Goal: Transaction & Acquisition: Purchase product/service

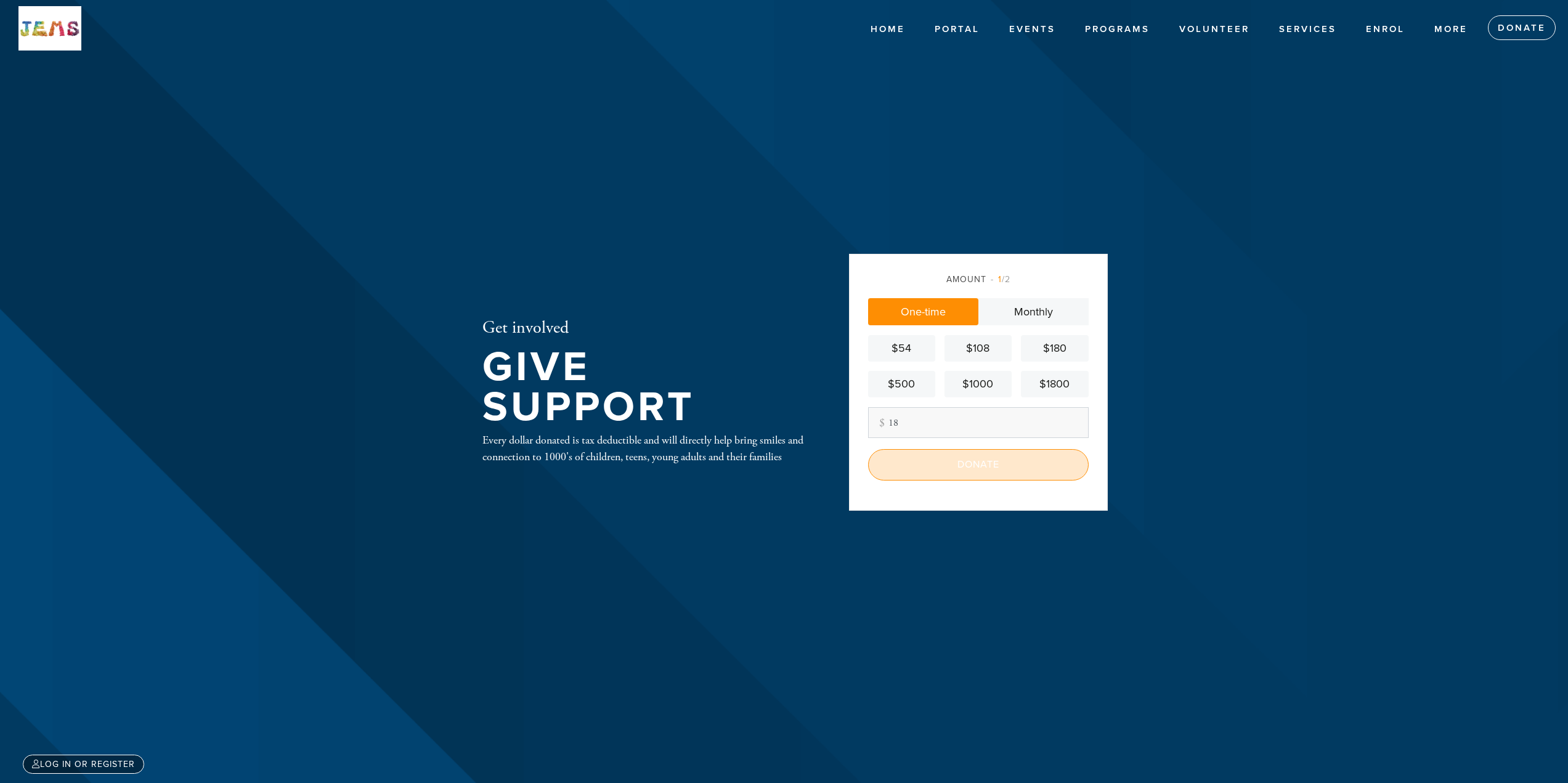
type input "18"
click at [946, 458] on input "Donate" at bounding box center [978, 465] width 221 height 31
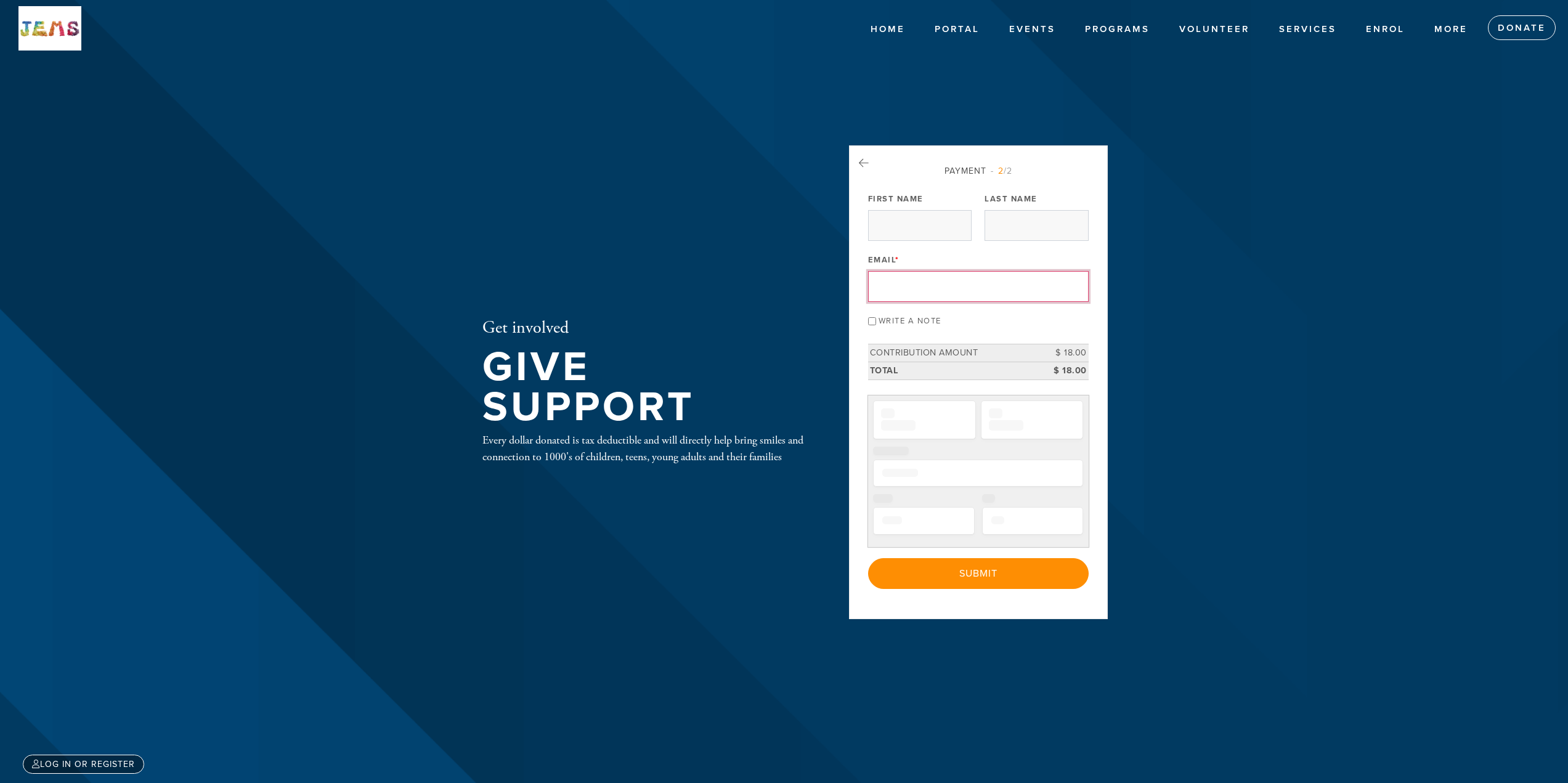
click at [896, 298] on input "Email *" at bounding box center [978, 286] width 221 height 31
click at [906, 232] on input "First Name" at bounding box center [919, 225] width 104 height 31
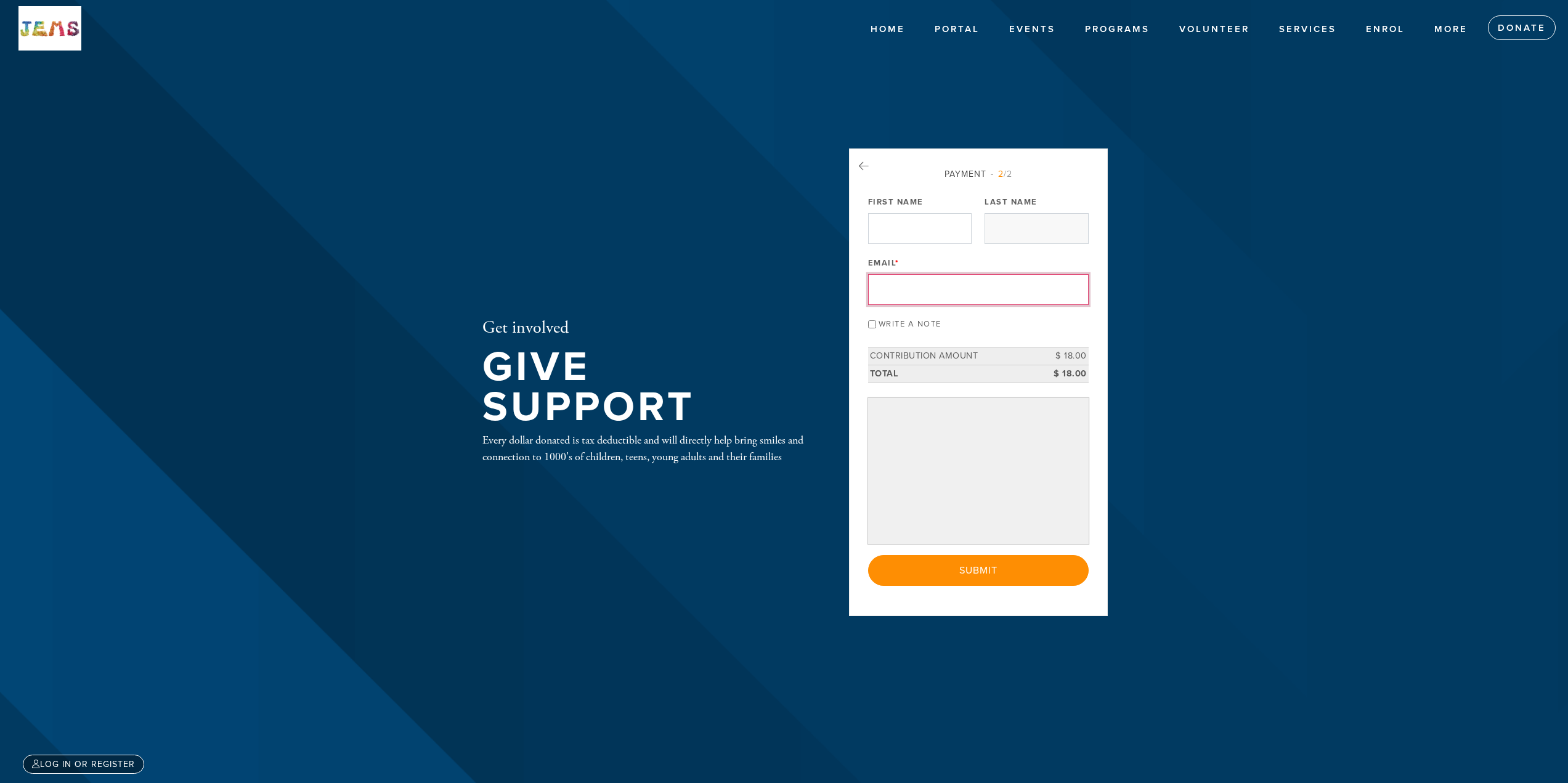
click at [892, 237] on input "First Name" at bounding box center [919, 228] width 104 height 31
click at [899, 232] on input "First Name" at bounding box center [919, 228] width 104 height 31
click at [916, 294] on input "Email *" at bounding box center [978, 289] width 221 height 31
type input "[EMAIL_ADDRESS][DOMAIN_NAME]"
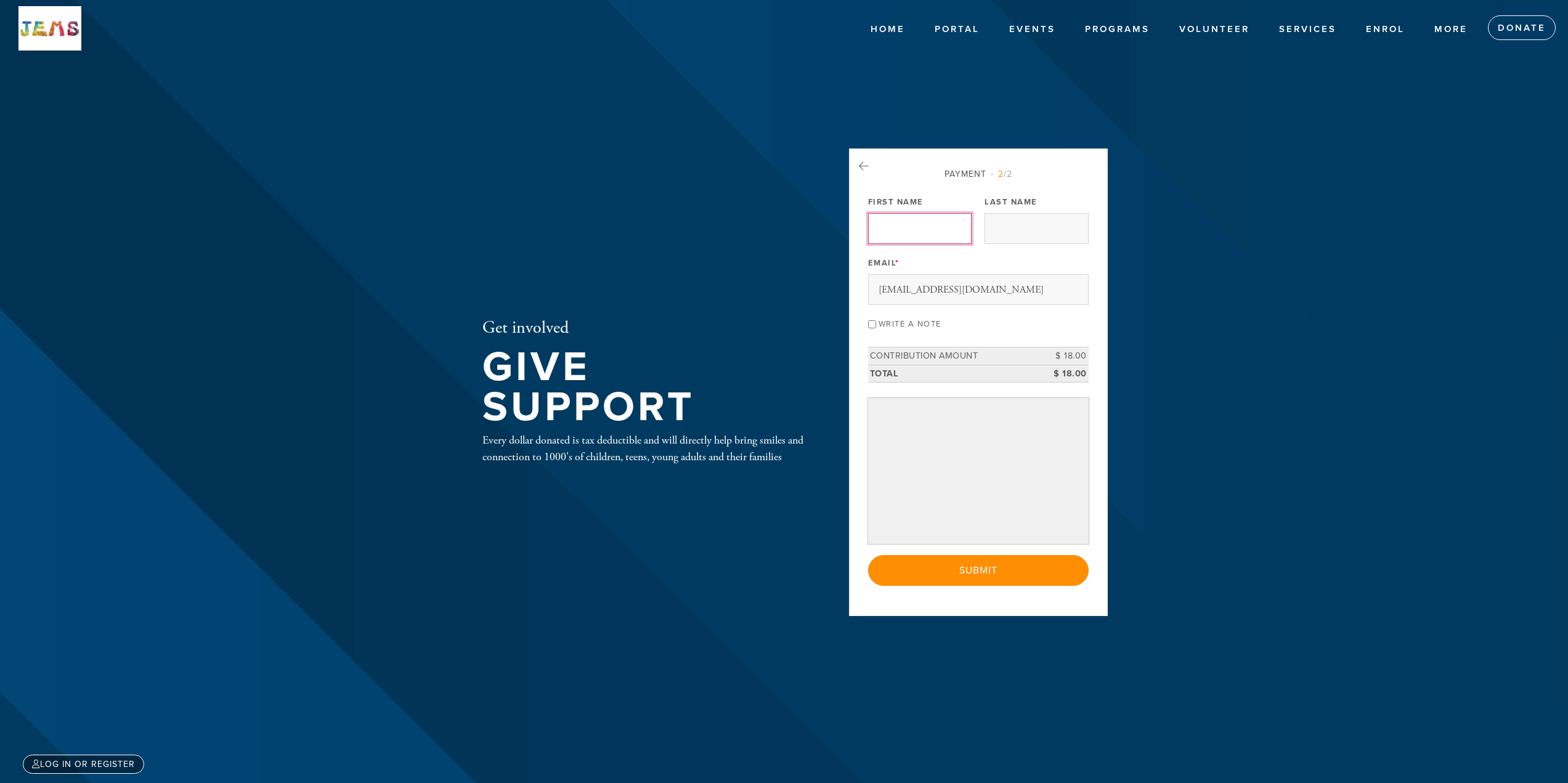
click at [884, 221] on input "First Name" at bounding box center [919, 228] width 104 height 31
type input "[PERSON_NAME]"
type input "Nassim"
click at [874, 325] on input "Write a note" at bounding box center [872, 324] width 8 height 8
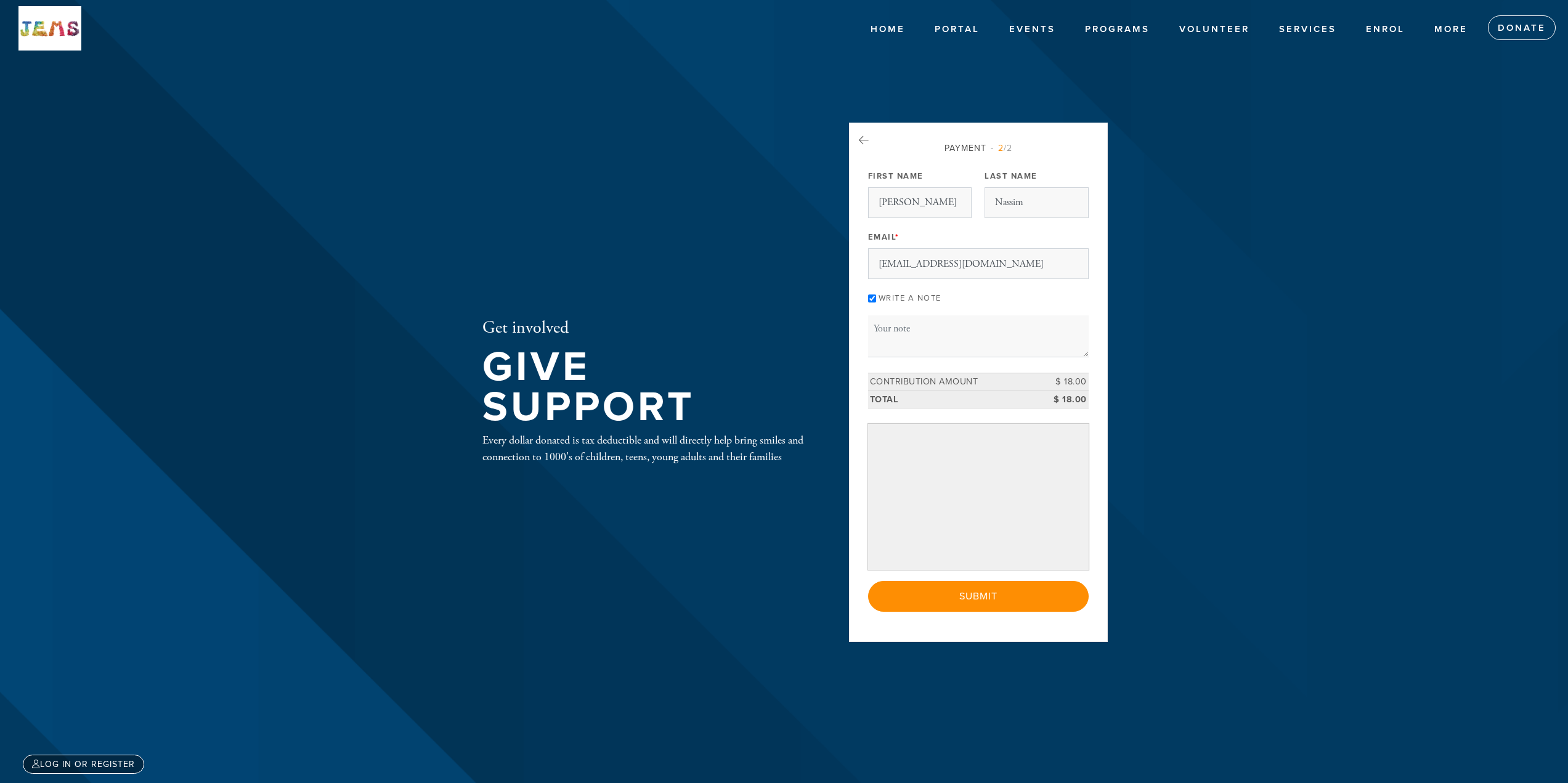
click at [872, 298] on input "Write a note" at bounding box center [872, 298] width 8 height 8
checkbox input "false"
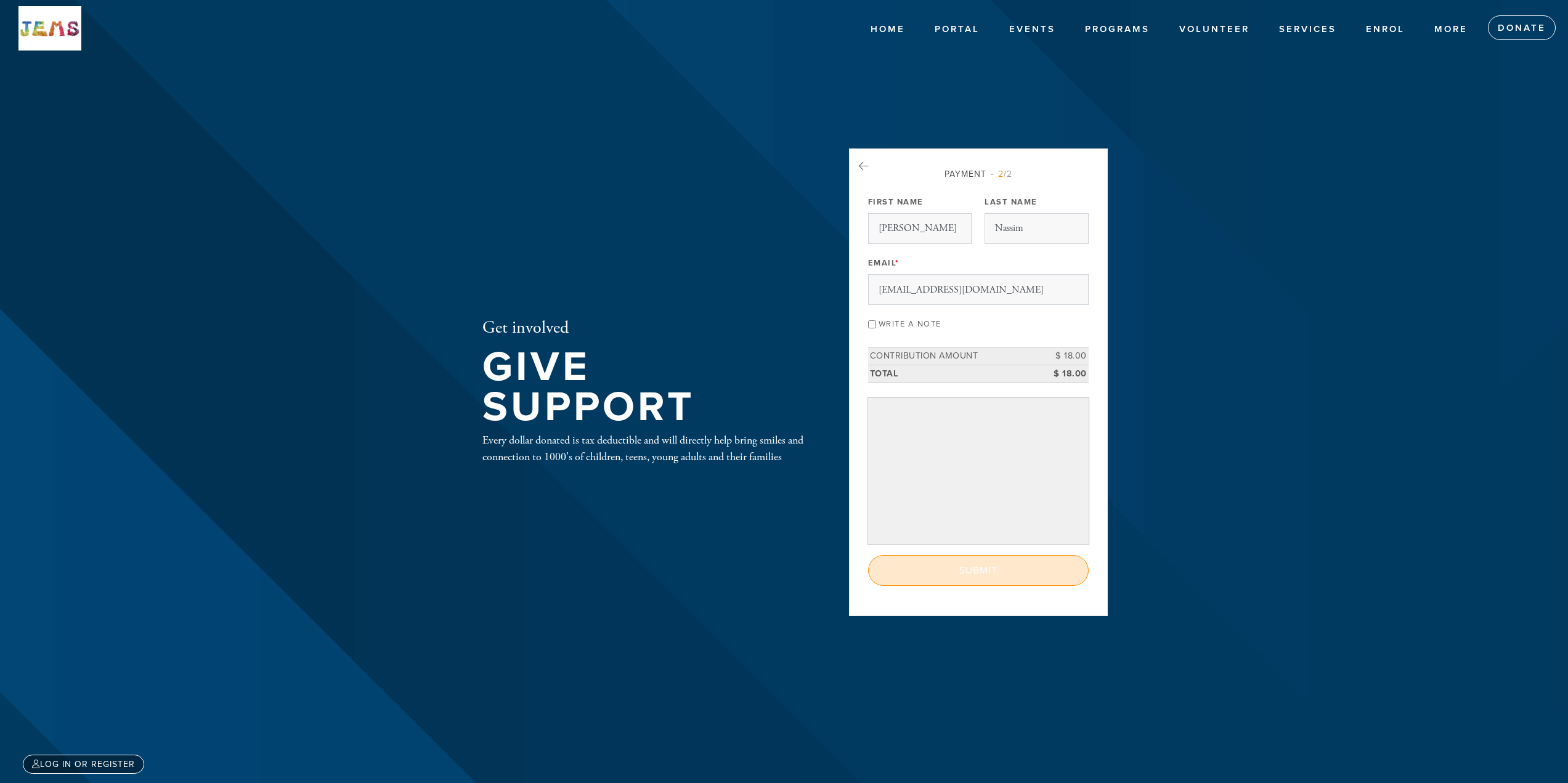
click at [965, 565] on input "Submit" at bounding box center [978, 571] width 221 height 31
